Goal: Task Accomplishment & Management: Manage account settings

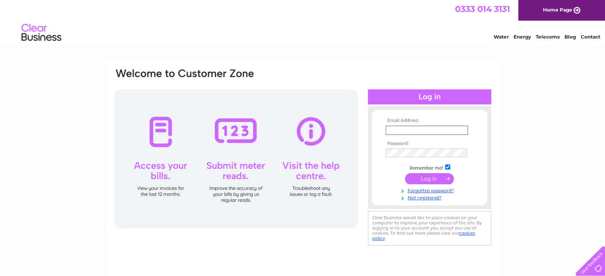
click at [399, 128] on input "text" at bounding box center [426, 131] width 83 height 10
type input "[EMAIL_ADDRESS][DOMAIN_NAME]"
click at [430, 180] on input "submit" at bounding box center [429, 178] width 49 height 11
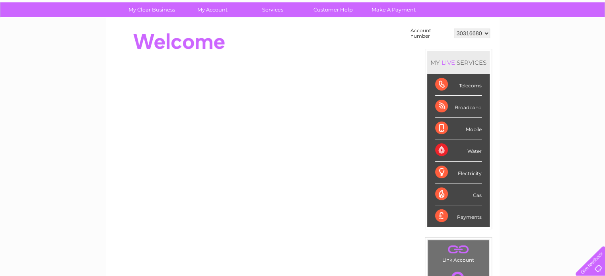
scroll to position [51, 0]
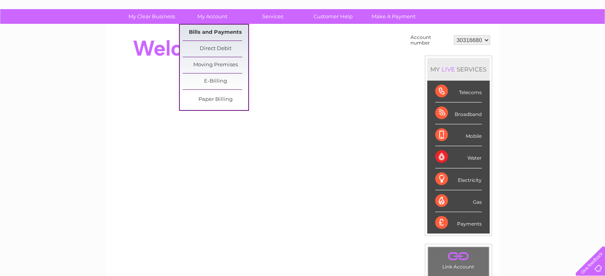
click at [223, 35] on link "Bills and Payments" at bounding box center [216, 33] width 66 height 16
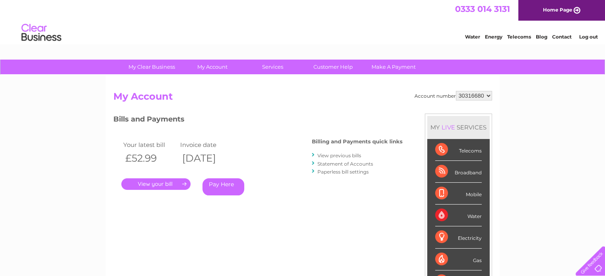
click at [162, 182] on link "." at bounding box center [155, 185] width 69 height 12
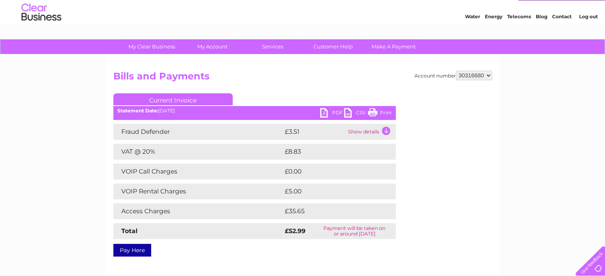
scroll to position [21, 0]
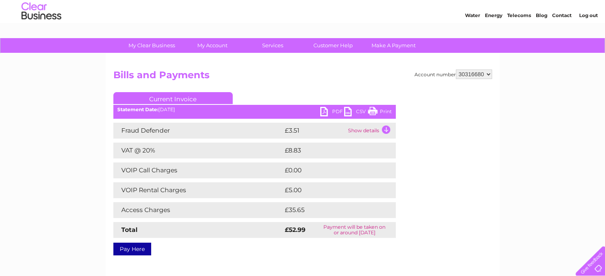
click at [329, 109] on link "PDF" at bounding box center [332, 113] width 24 height 12
